Goal: Find specific page/section

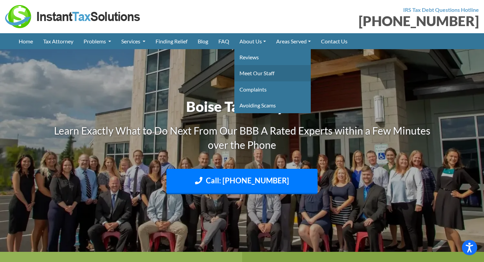
click at [253, 72] on link "Meet Our Staff" at bounding box center [272, 73] width 76 height 16
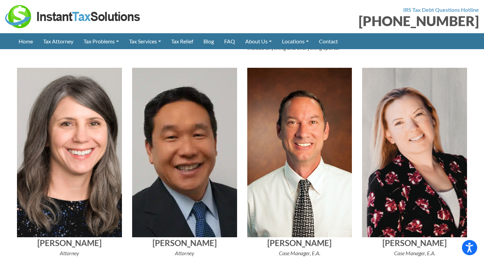
scroll to position [577, 0]
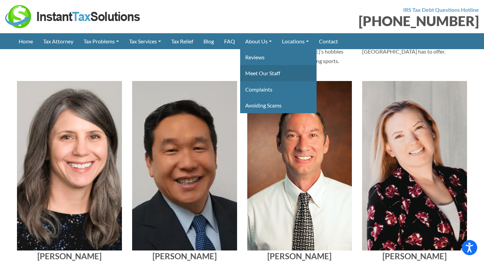
click at [273, 74] on link "Meet Our Staff" at bounding box center [278, 73] width 76 height 16
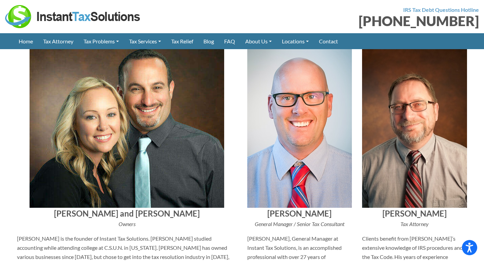
scroll to position [272, 0]
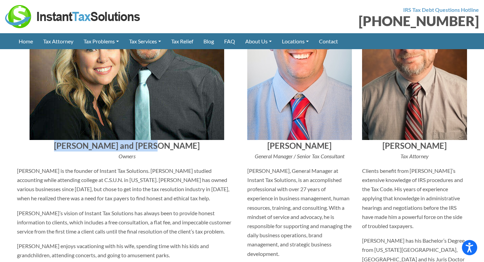
drag, startPoint x: 77, startPoint y: 143, endPoint x: 196, endPoint y: 146, distance: 119.2
click at [195, 145] on h4 "[PERSON_NAME] and [PERSON_NAME]" at bounding box center [127, 146] width 220 height 12
click at [200, 147] on h4 "[PERSON_NAME] and [PERSON_NAME]" at bounding box center [127, 146] width 220 height 12
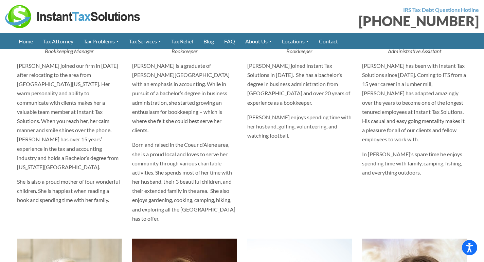
scroll to position [2037, 0]
